Goal: Transaction & Acquisition: Purchase product/service

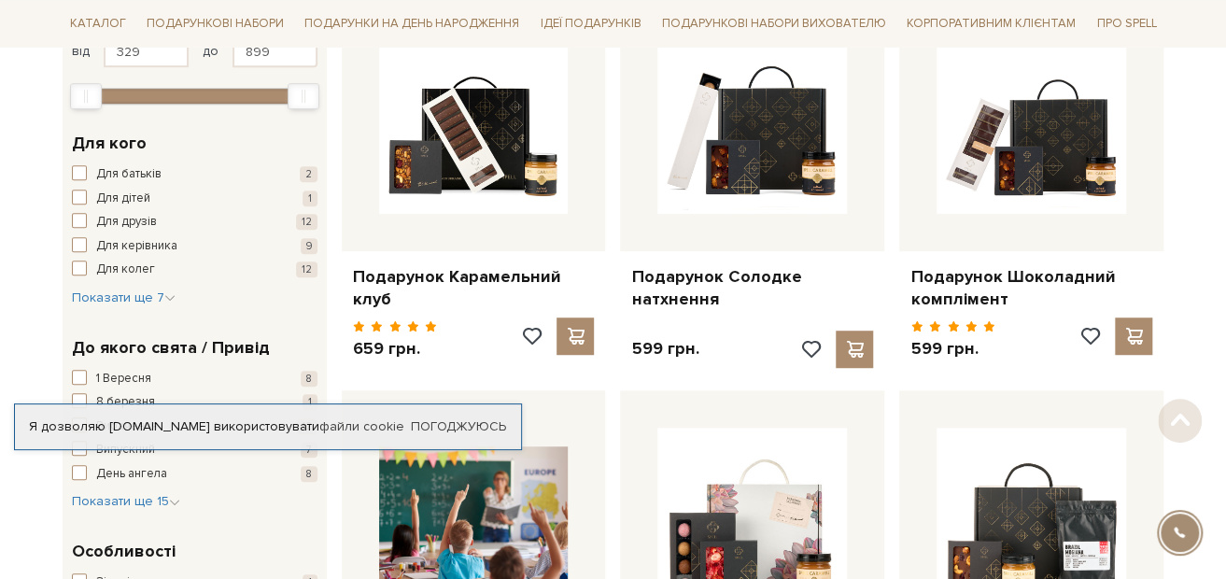
scroll to position [374, 0]
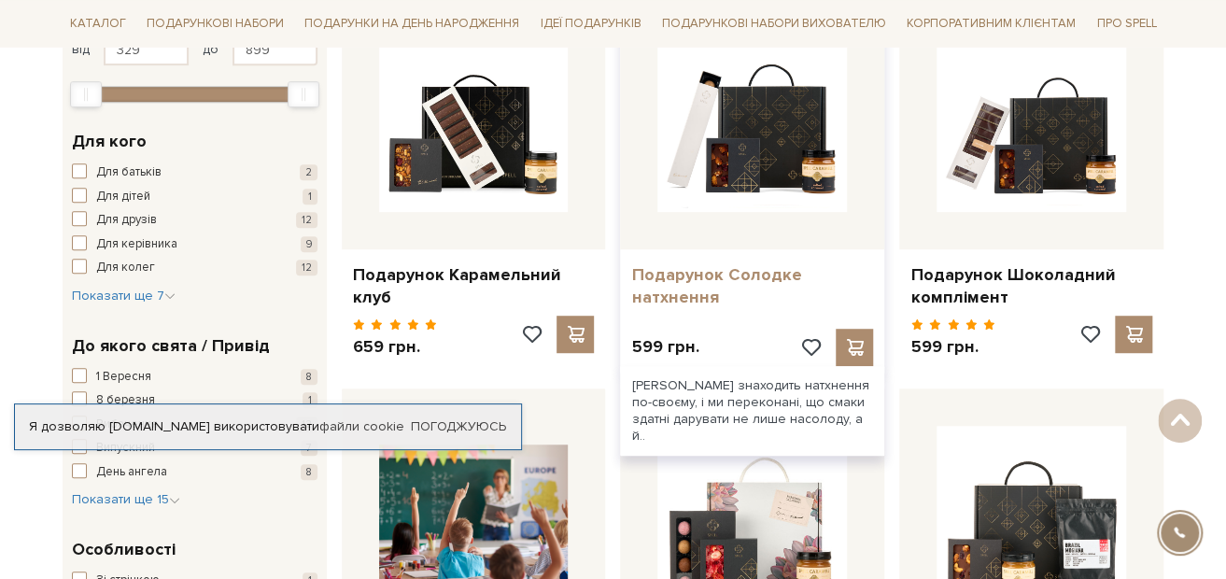
click at [715, 292] on link "Подарунок Солодке натхнення" at bounding box center [752, 286] width 242 height 44
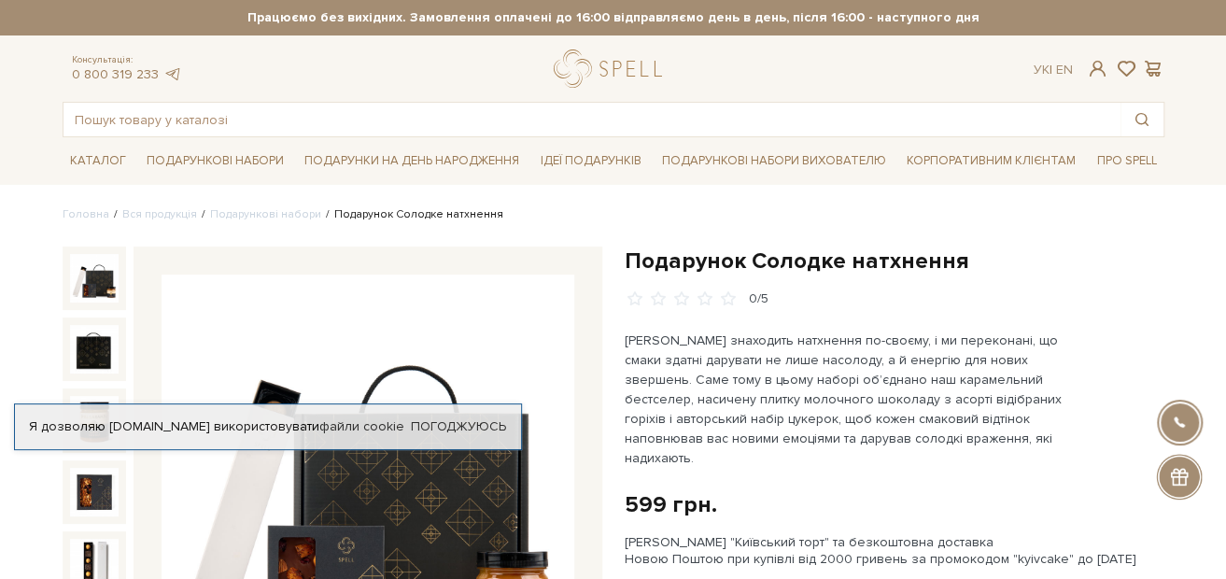
scroll to position [187, 0]
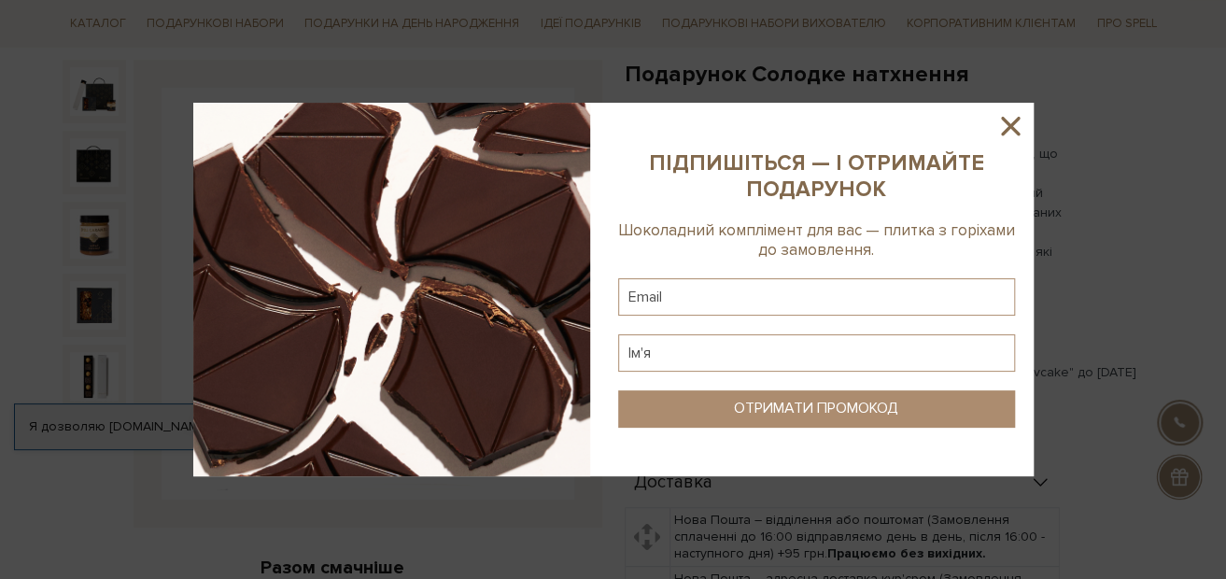
click at [1003, 123] on icon at bounding box center [1011, 126] width 32 height 32
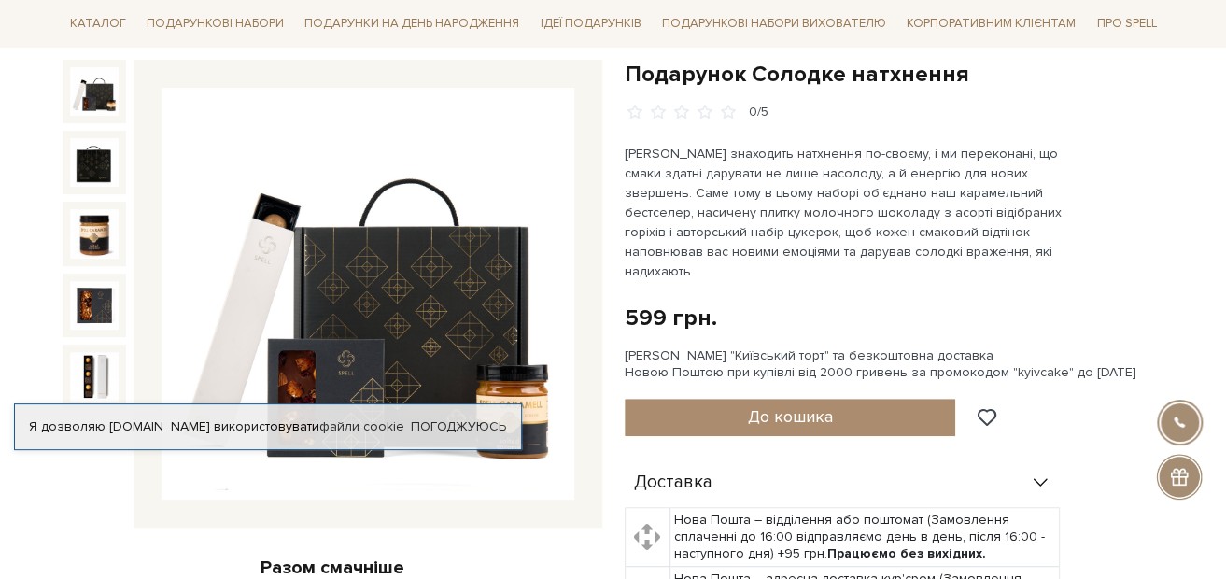
click at [89, 106] on img at bounding box center [94, 91] width 49 height 49
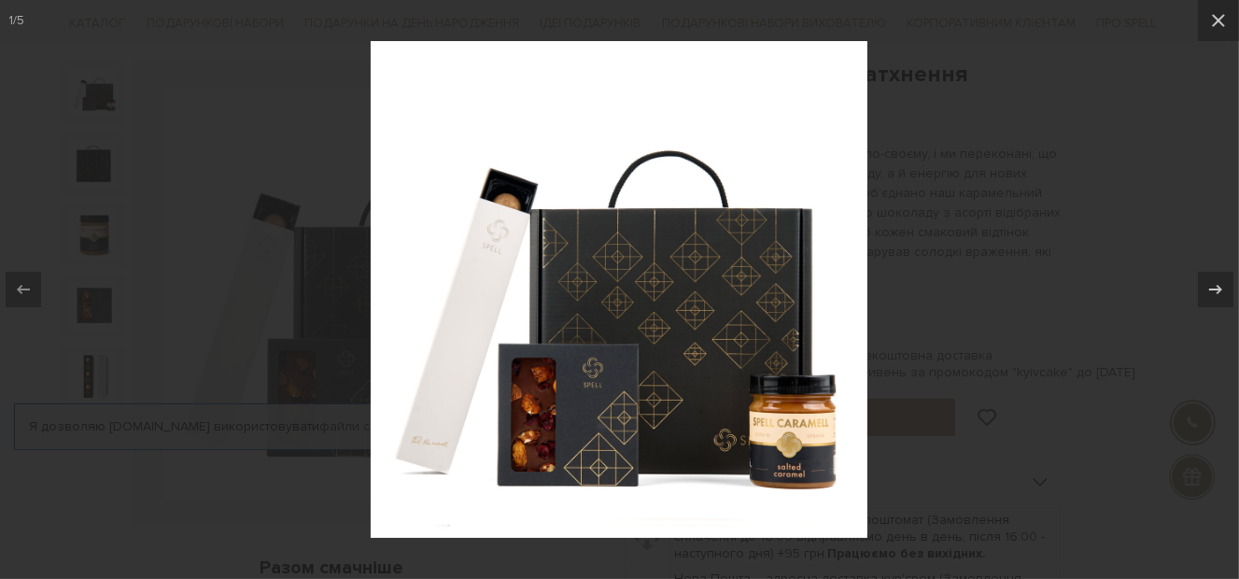
click at [71, 160] on div at bounding box center [619, 289] width 1239 height 579
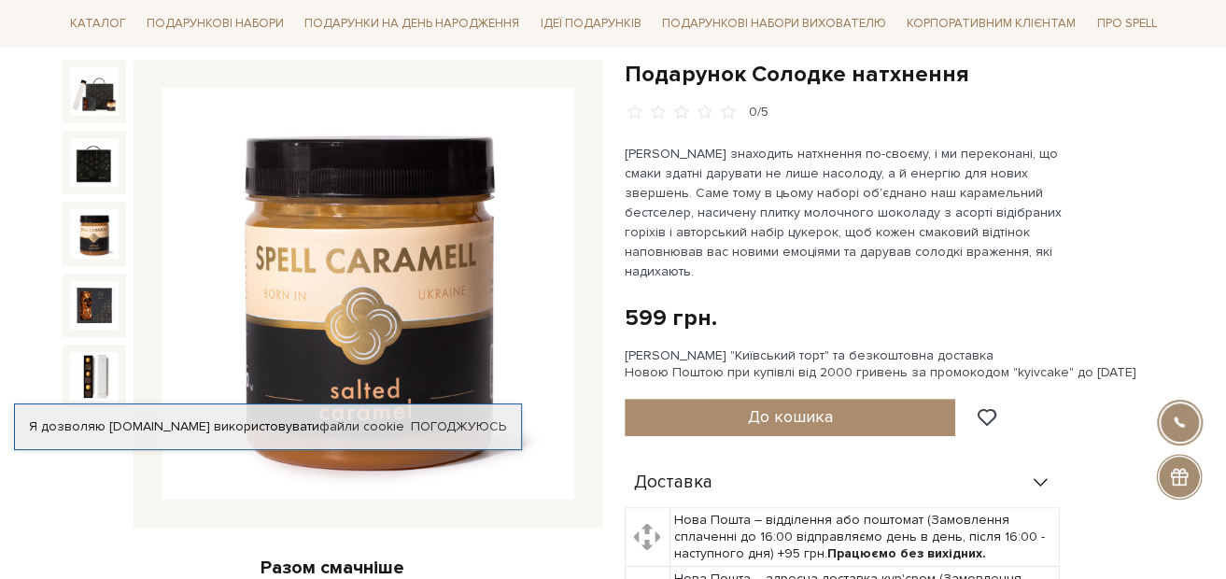
click at [98, 229] on img at bounding box center [94, 233] width 49 height 49
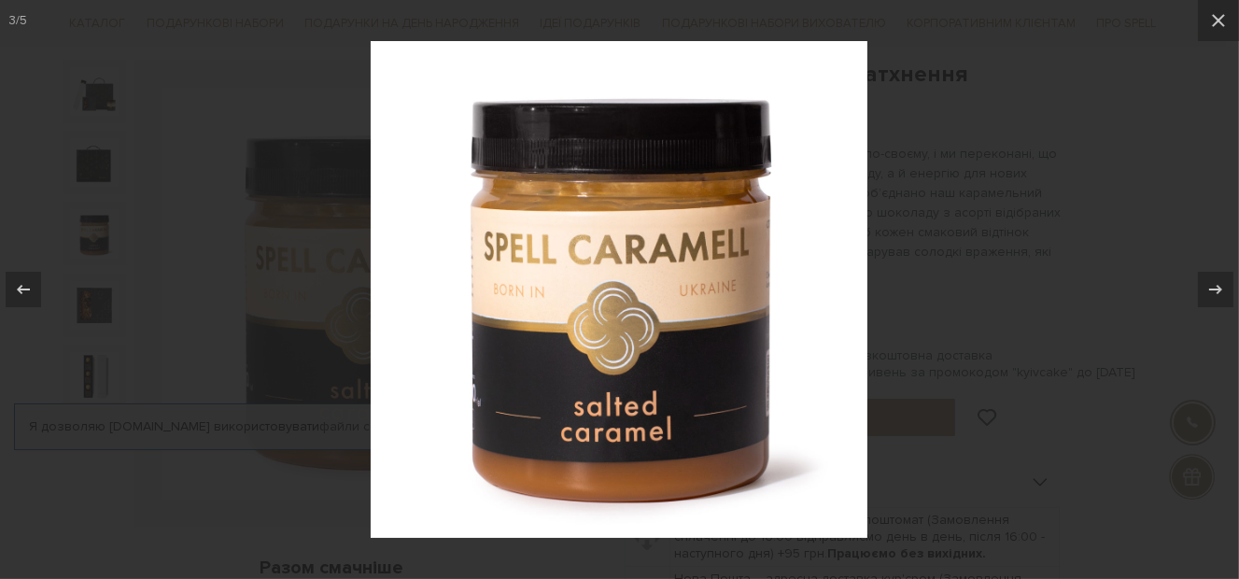
click at [98, 229] on div at bounding box center [619, 289] width 1239 height 579
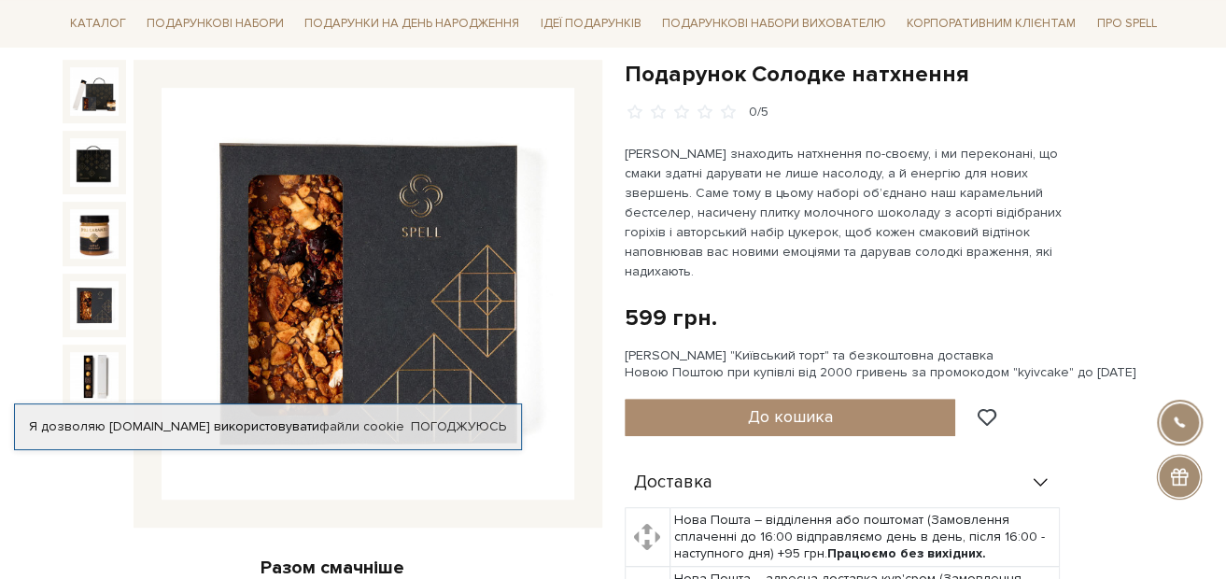
click at [87, 304] on img at bounding box center [94, 305] width 49 height 49
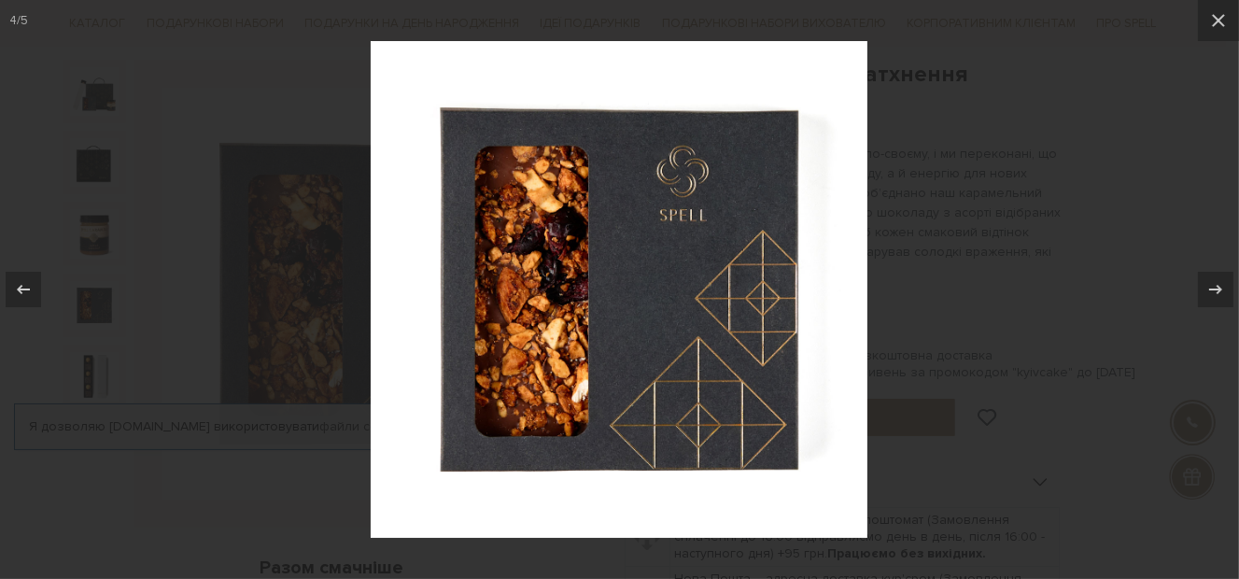
click at [87, 304] on div at bounding box center [619, 289] width 1239 height 579
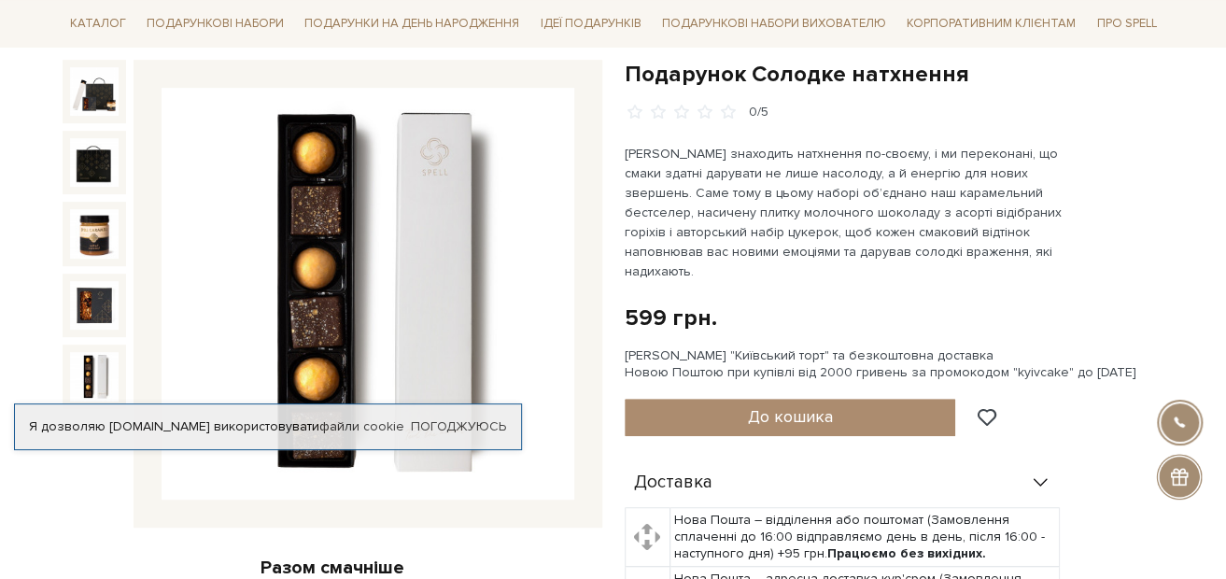
click at [92, 363] on img at bounding box center [94, 376] width 49 height 49
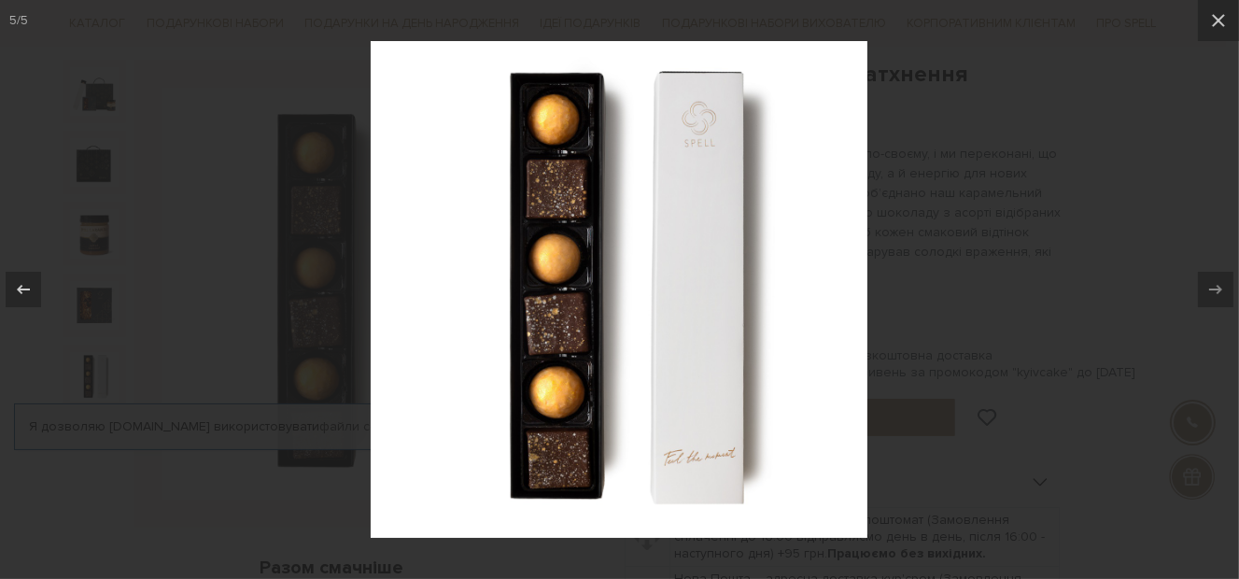
click at [92, 363] on div at bounding box center [619, 289] width 1239 height 579
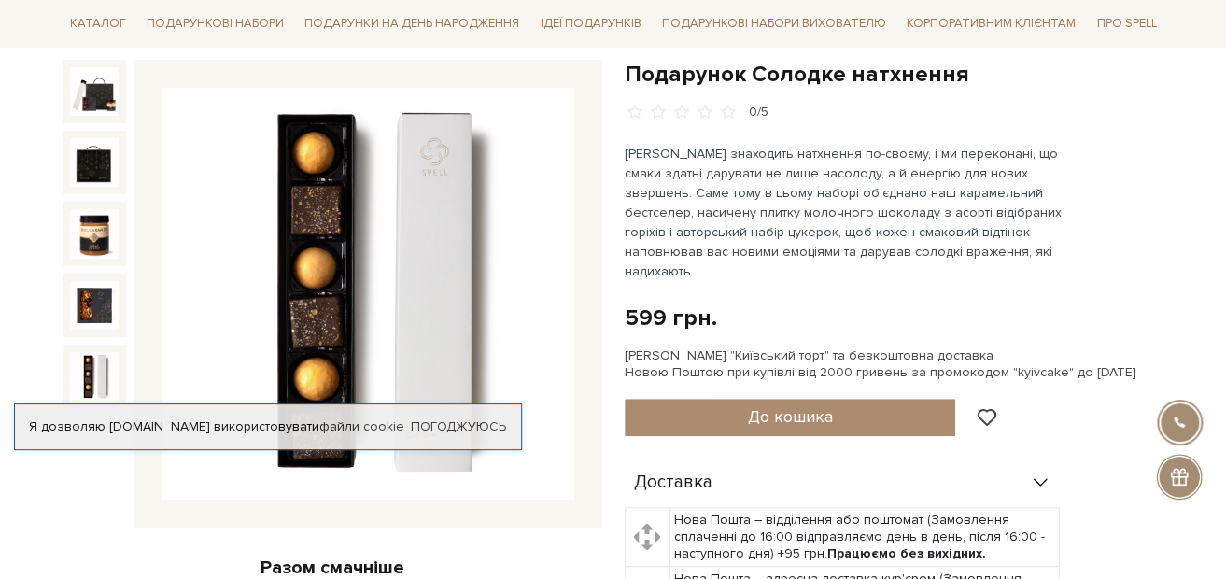
click at [552, 375] on img at bounding box center [368, 294] width 413 height 413
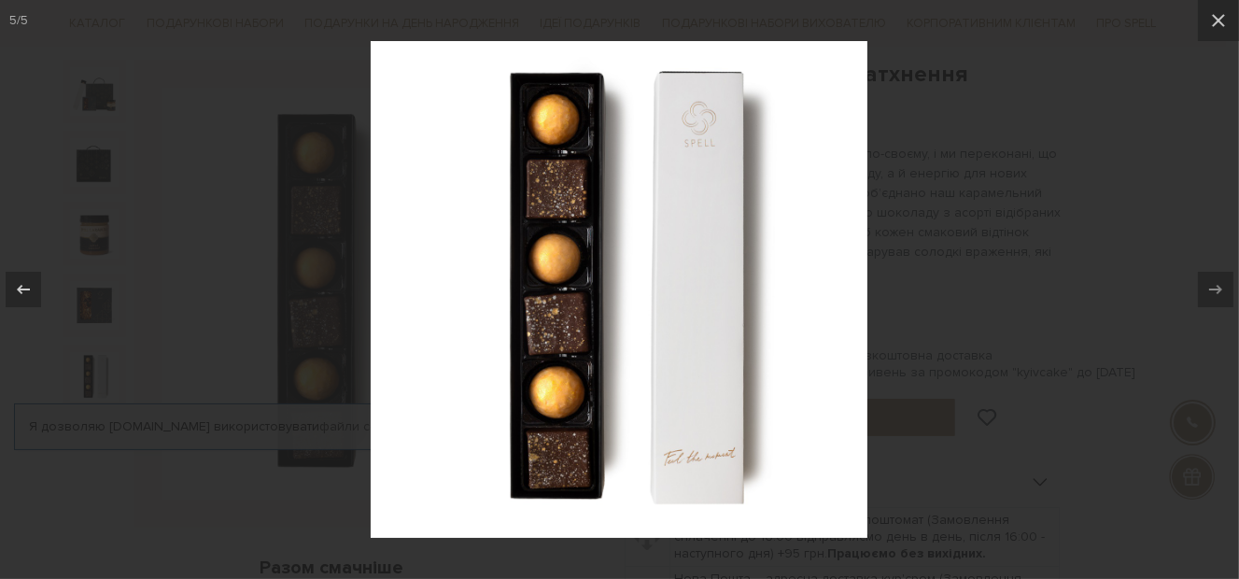
click at [1002, 243] on div at bounding box center [619, 289] width 1239 height 579
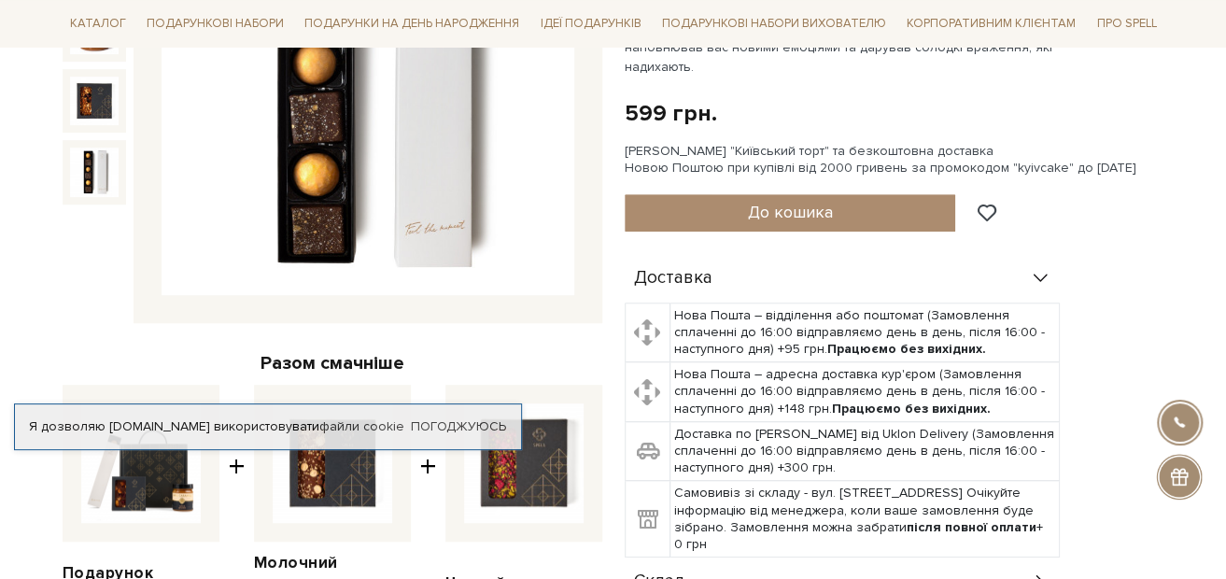
scroll to position [374, 0]
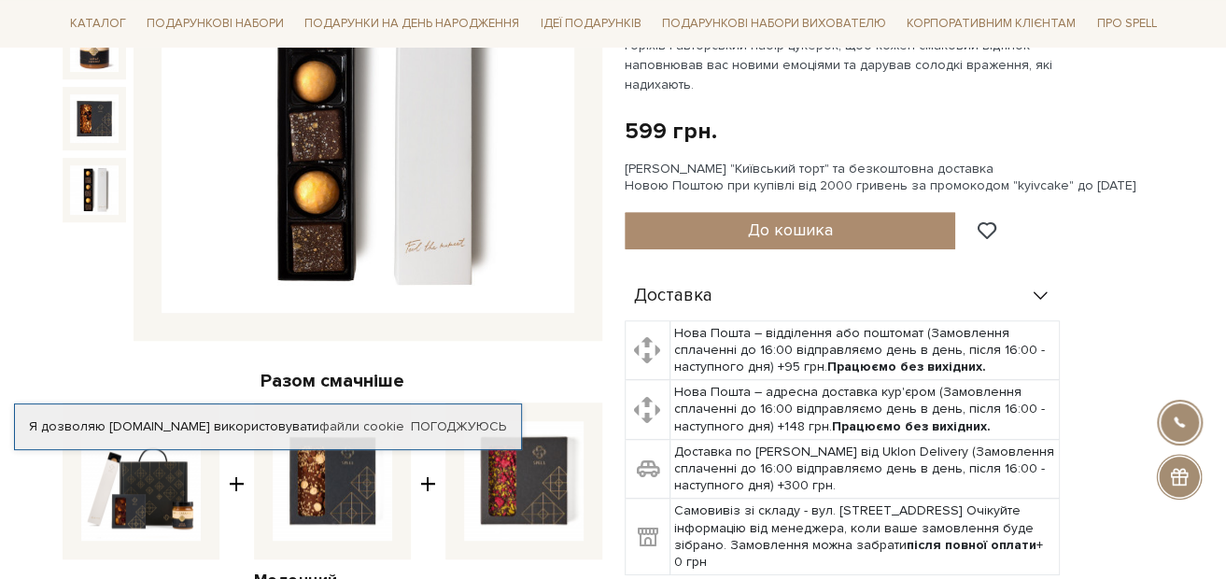
click at [749, 380] on td "Нова Пошта – адресна доставка кур'єром (Замовлення сплаченні до 16:00 відправля…" at bounding box center [864, 410] width 389 height 60
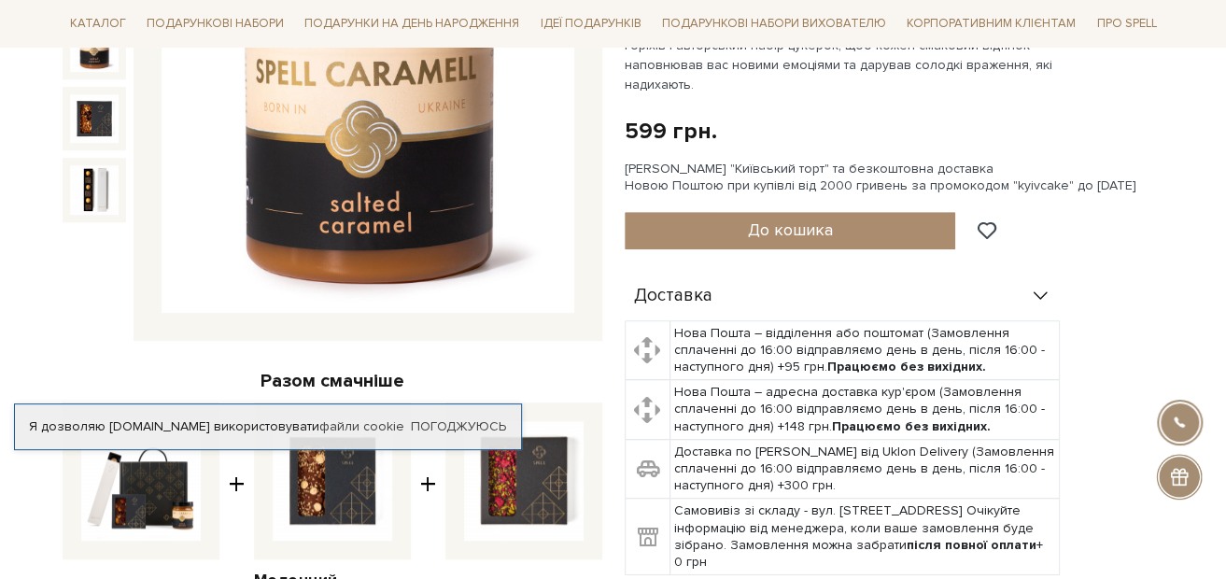
click at [129, 495] on img at bounding box center [141, 481] width 120 height 120
checkbox input "false"
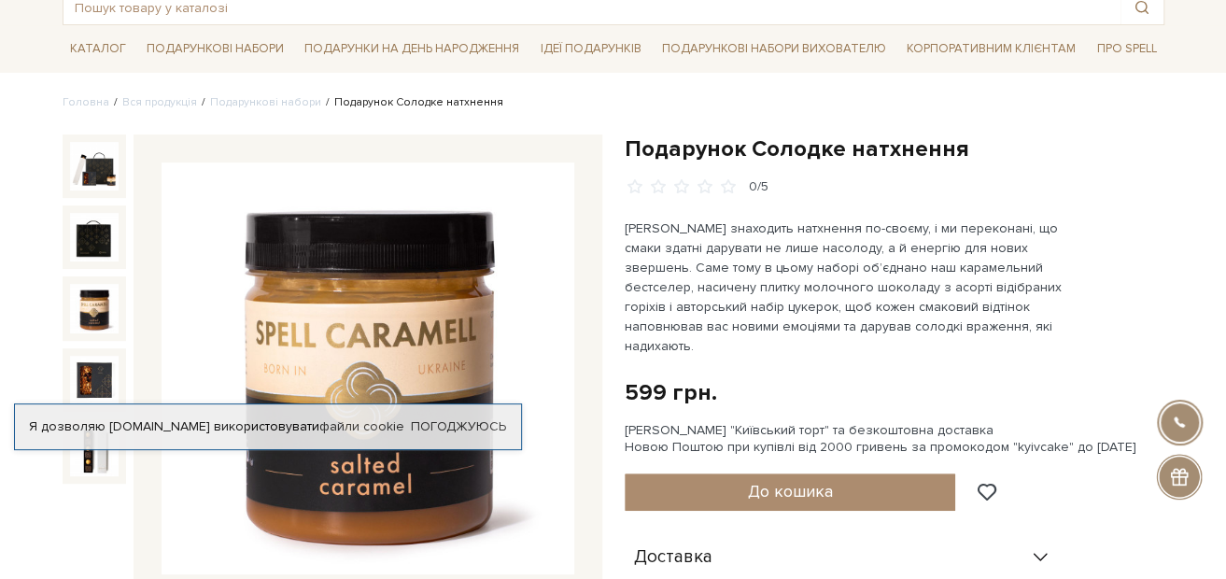
scroll to position [86, 0]
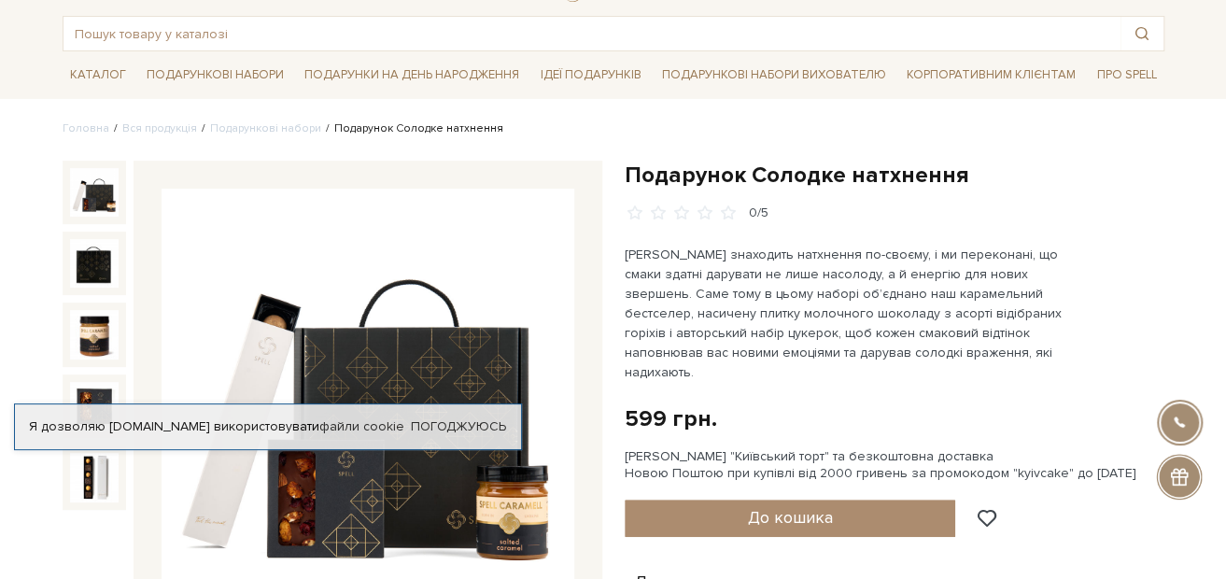
click at [93, 206] on img at bounding box center [94, 192] width 49 height 49
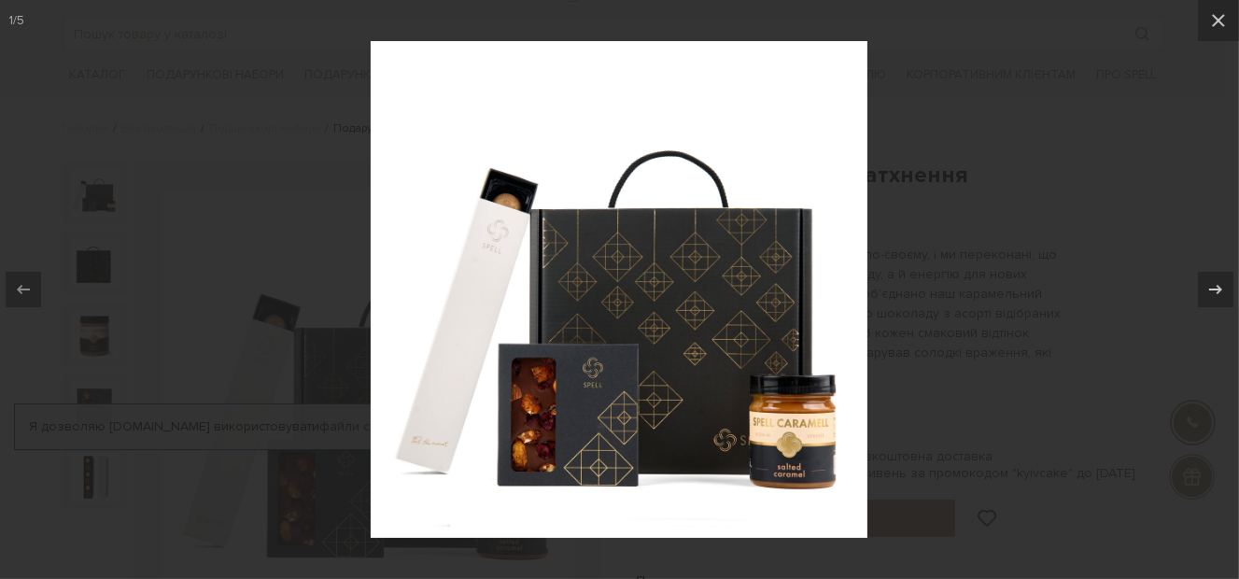
click at [93, 206] on div at bounding box center [619, 289] width 1239 height 579
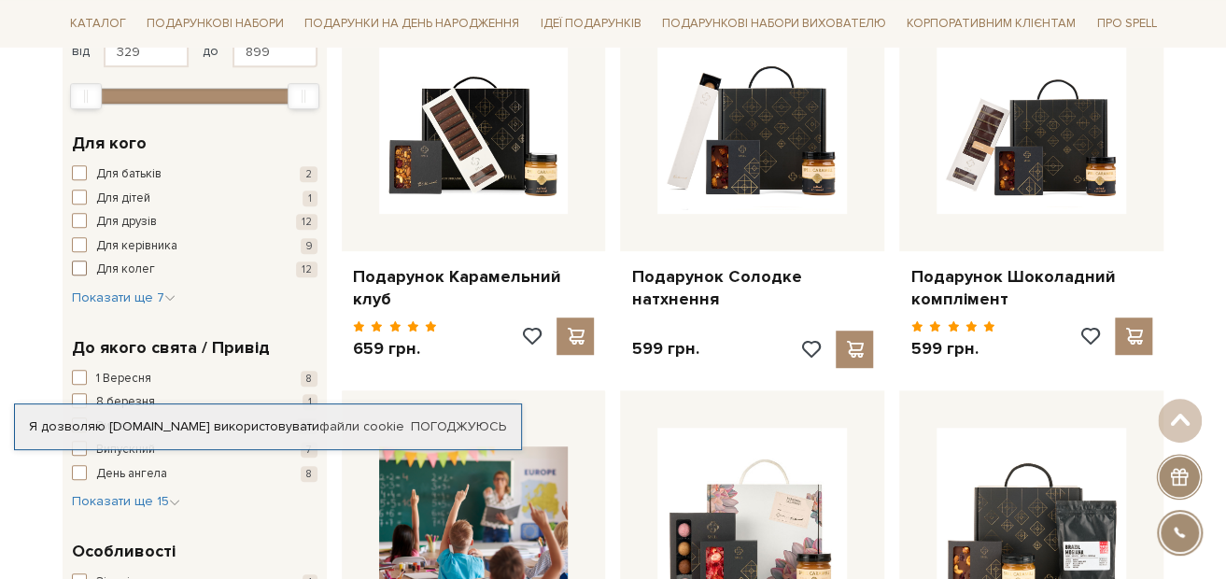
click at [74, 261] on span "button" at bounding box center [79, 268] width 15 height 15
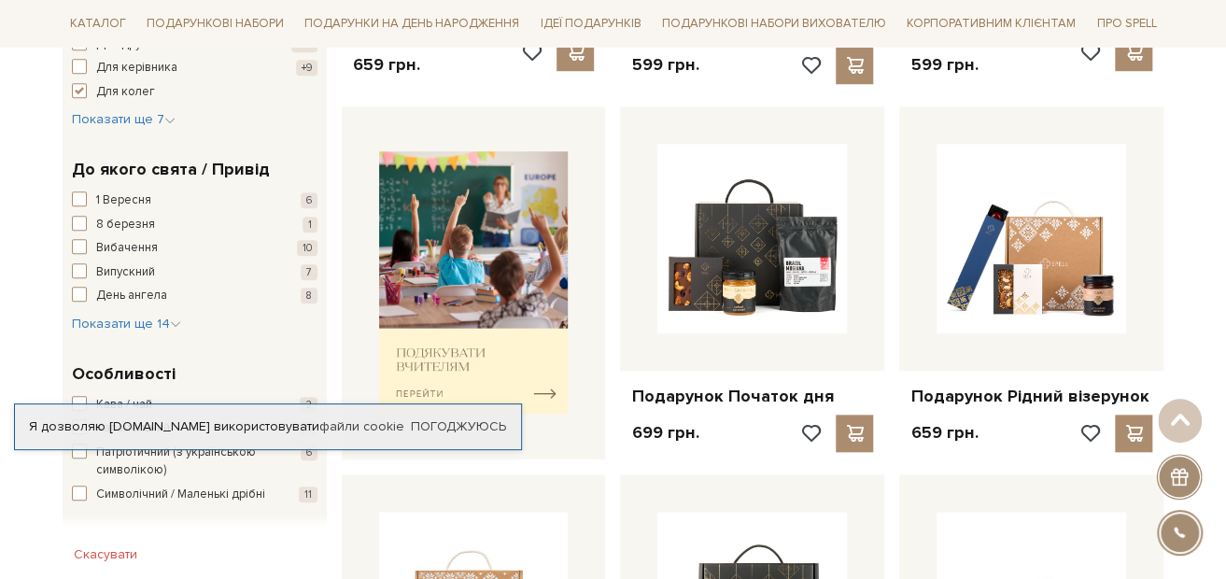
scroll to position [654, 0]
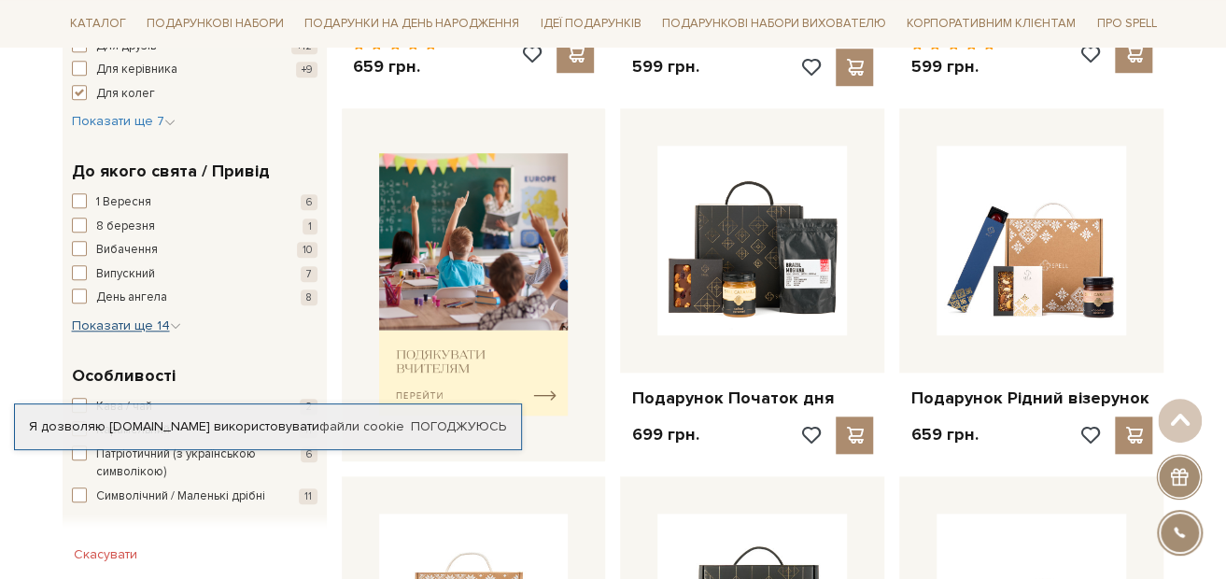
click at [145, 328] on span "Показати ще 14" at bounding box center [126, 326] width 109 height 16
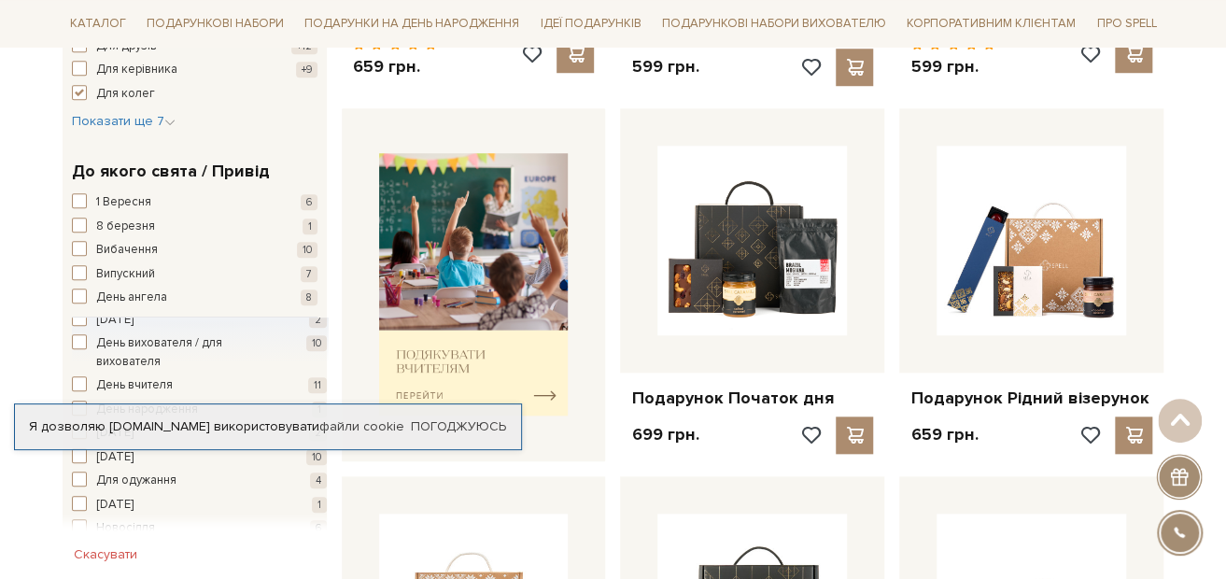
scroll to position [0, 0]
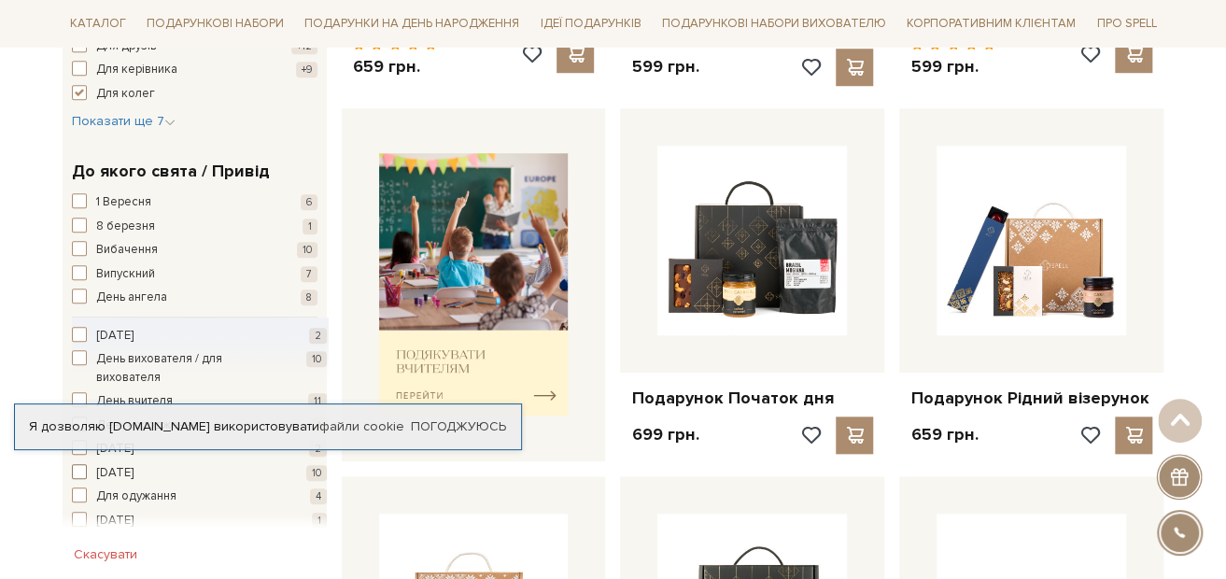
click at [134, 478] on span "[DATE]" at bounding box center [114, 473] width 37 height 19
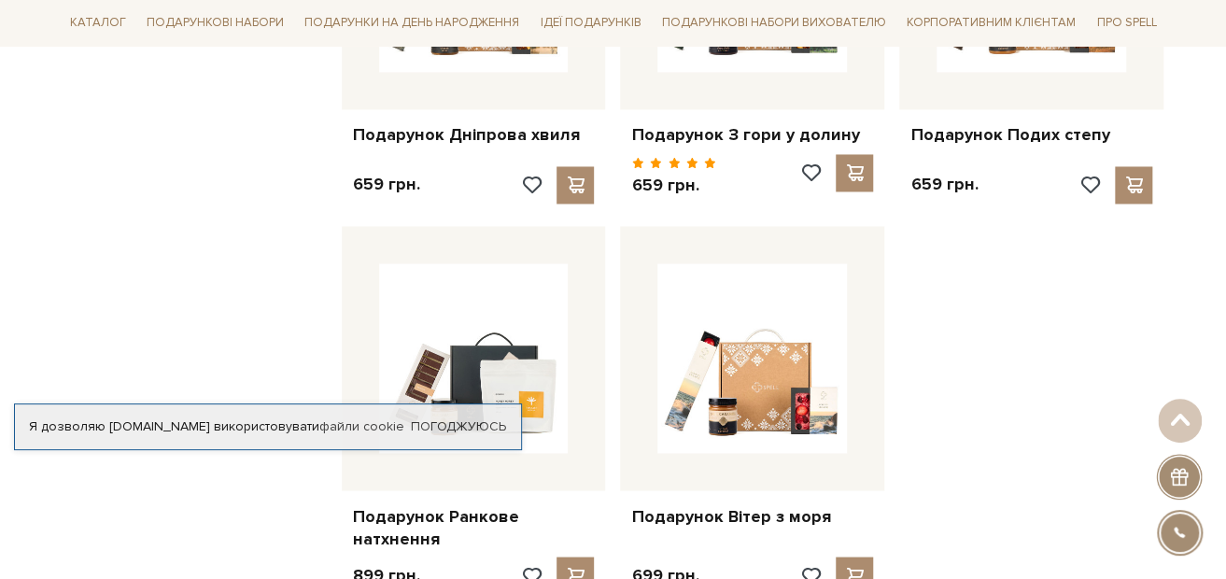
scroll to position [1494, 0]
